Goal: Navigation & Orientation: Understand site structure

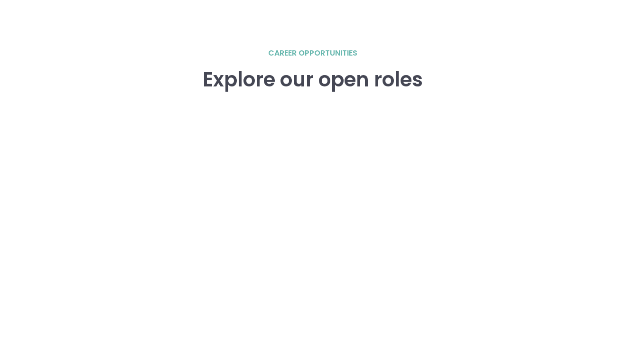
drag, startPoint x: 0, startPoint y: 0, endPoint x: 63, endPoint y: 242, distance: 250.1
click at [63, 242] on div "career opportunities Explore our open roles" at bounding box center [312, 251] width 607 height 408
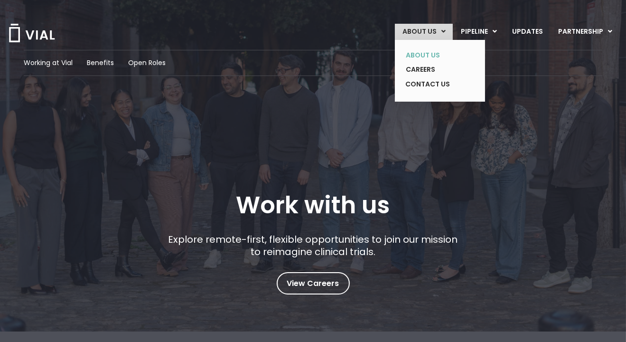
click at [430, 57] on link "ABOUT US" at bounding box center [432, 55] width 69 height 15
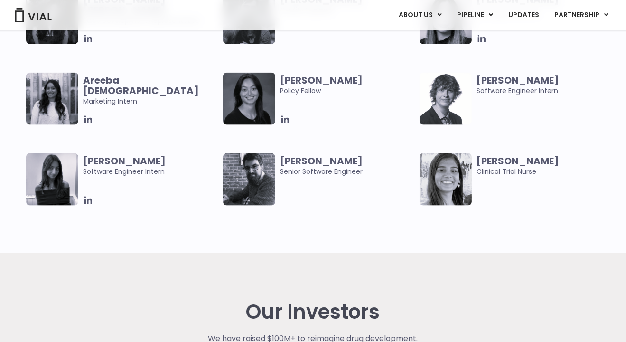
scroll to position [2013, 0]
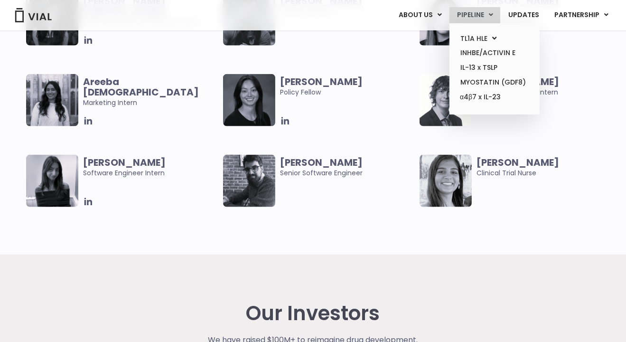
click at [483, 13] on link "PIPELINE" at bounding box center [475, 15] width 51 height 16
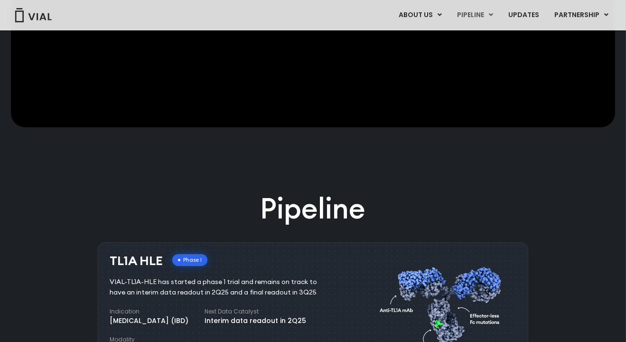
scroll to position [403, 0]
